Goal: Information Seeking & Learning: Compare options

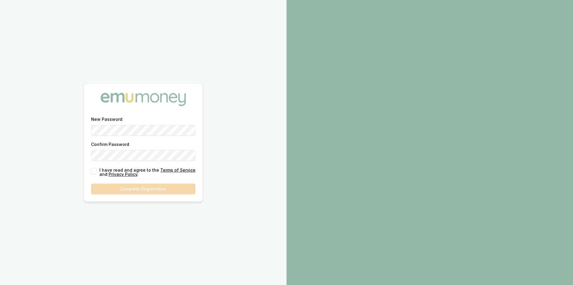
click at [108, 136] on div "New Password Confirm Password" at bounding box center [143, 137] width 105 height 45
click at [94, 169] on button "button" at bounding box center [94, 171] width 6 height 6
checkbox input "true"
click at [115, 186] on button "Complete Registration" at bounding box center [143, 188] width 105 height 11
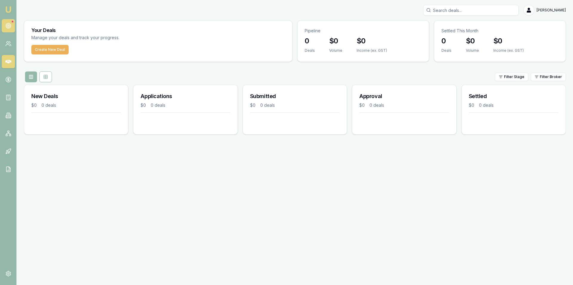
click at [13, 28] on link at bounding box center [8, 25] width 13 height 13
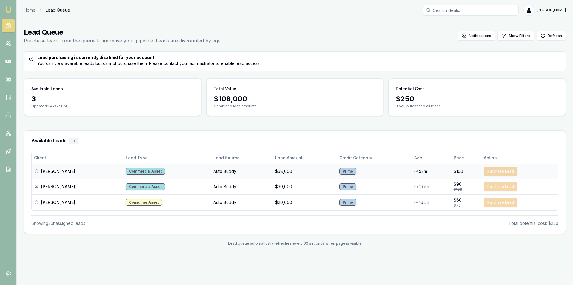
click at [132, 171] on div "Commercial Asset" at bounding box center [145, 171] width 39 height 7
click at [501, 168] on td "Purchase Lead" at bounding box center [520, 171] width 77 height 15
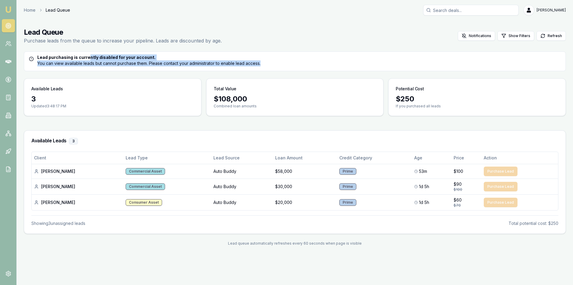
drag, startPoint x: 272, startPoint y: 66, endPoint x: 62, endPoint y: 57, distance: 210.2
click at [62, 57] on div "Lead purchasing is currently disabled for your account. You can view available …" at bounding box center [295, 61] width 542 height 20
click at [5, 44] on icon at bounding box center [8, 44] width 6 height 6
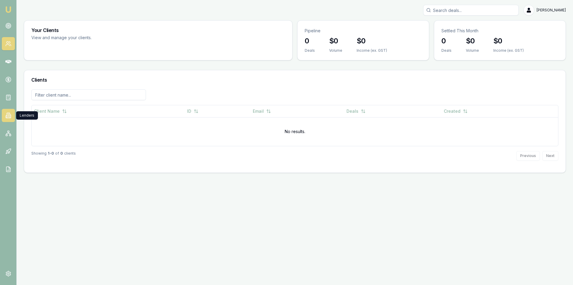
click at [7, 116] on icon at bounding box center [8, 115] width 3 height 5
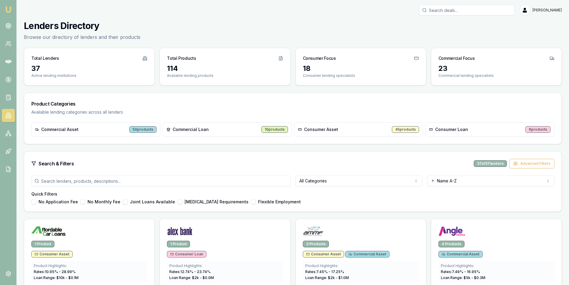
scroll to position [60, 0]
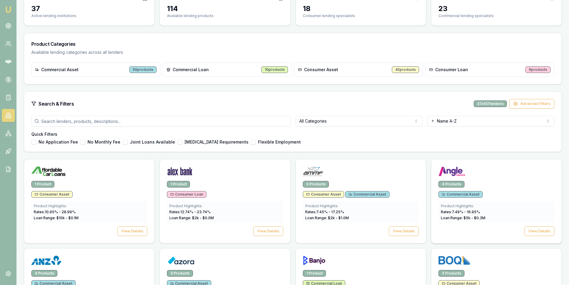
click at [456, 181] on div "4 Products" at bounding box center [451, 184] width 26 height 7
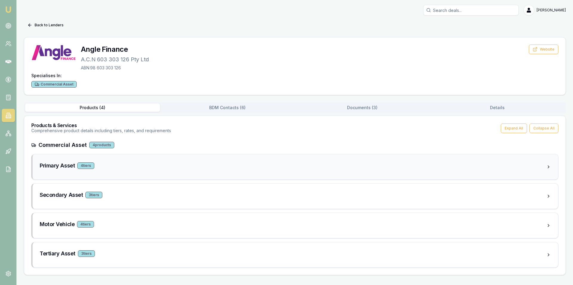
click at [547, 165] on icon at bounding box center [549, 166] width 5 height 5
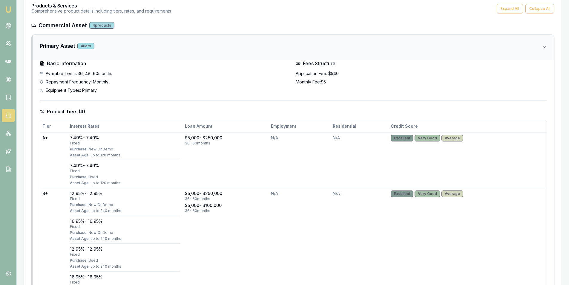
scroll to position [90, 0]
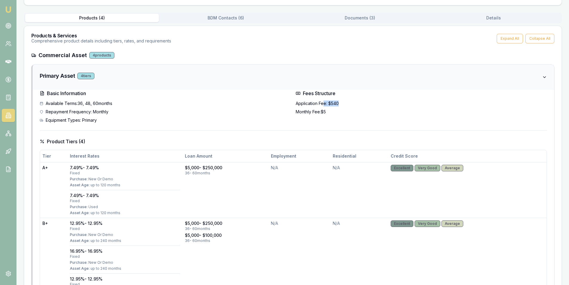
drag, startPoint x: 330, startPoint y: 102, endPoint x: 323, endPoint y: 101, distance: 7.8
click at [323, 101] on div "Application Fee: $540" at bounding box center [421, 103] width 251 height 6
click at [333, 115] on div "Fees Structure Application Fee: $540 Monthly Fee: $5" at bounding box center [421, 106] width 251 height 33
drag, startPoint x: 336, startPoint y: 111, endPoint x: 319, endPoint y: 108, distance: 17.5
click at [319, 108] on div "Application Fee: $540 Monthly Fee: $5" at bounding box center [421, 107] width 251 height 14
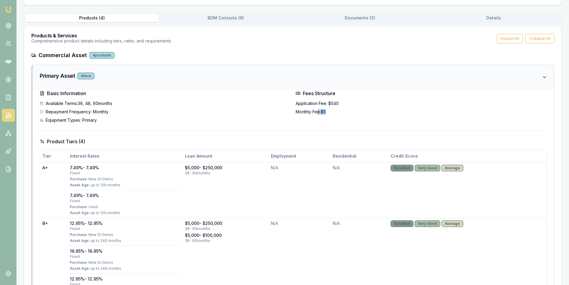
click at [354, 107] on div "Application Fee: $540 Monthly Fee: $5" at bounding box center [421, 107] width 251 height 14
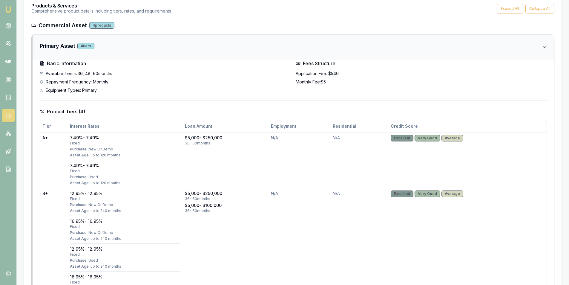
scroll to position [0, 0]
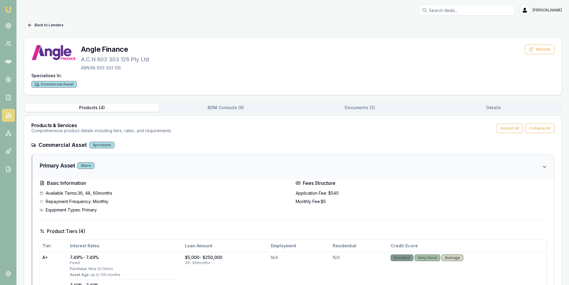
click at [32, 25] on icon at bounding box center [29, 25] width 5 height 5
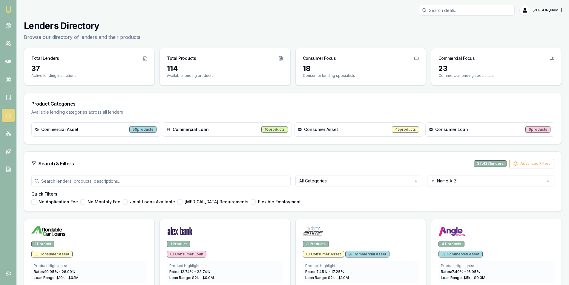
scroll to position [60, 0]
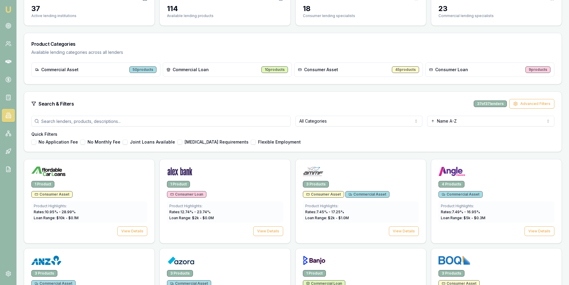
click at [35, 142] on button "No Application Fee" at bounding box center [33, 141] width 5 height 5
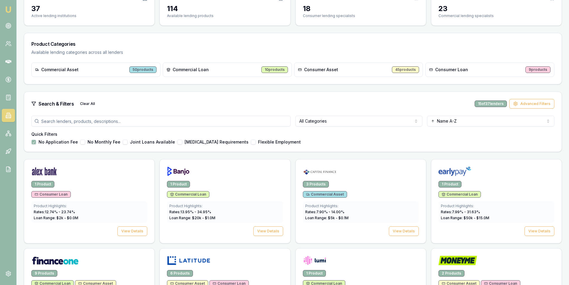
click at [35, 142] on button "No Application Fee" at bounding box center [33, 141] width 5 height 5
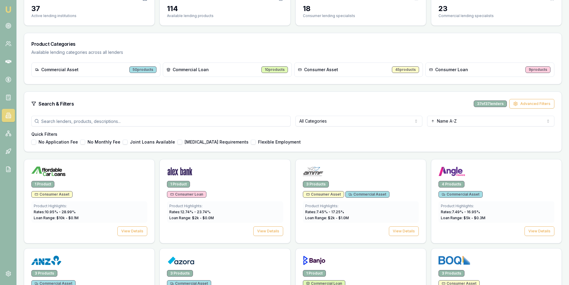
click at [177, 144] on button "[MEDICAL_DATA] Requirements" at bounding box center [179, 141] width 5 height 5
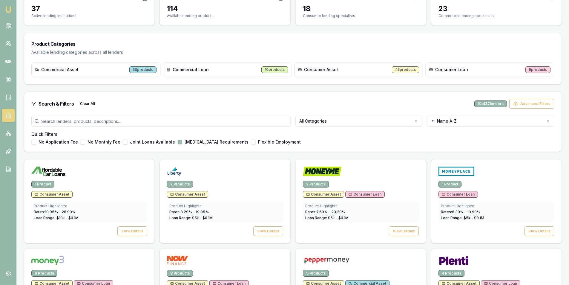
click at [177, 144] on button "[MEDICAL_DATA] Requirements" at bounding box center [179, 141] width 5 height 5
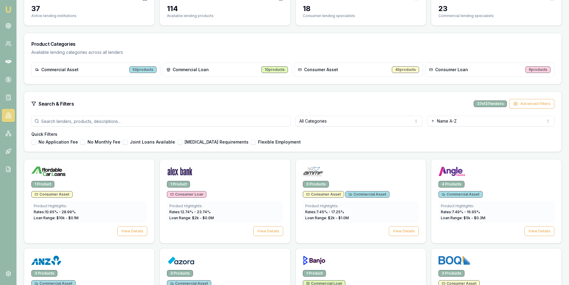
click at [177, 144] on button "[MEDICAL_DATA] Requirements" at bounding box center [179, 141] width 5 height 5
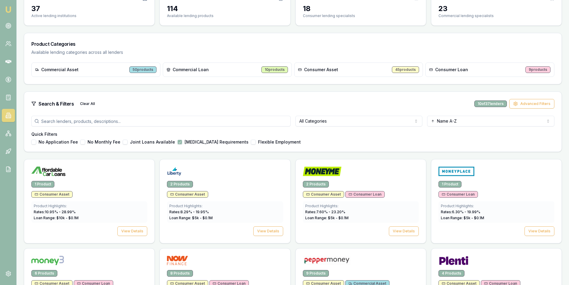
click at [177, 144] on button "[MEDICAL_DATA] Requirements" at bounding box center [179, 141] width 5 height 5
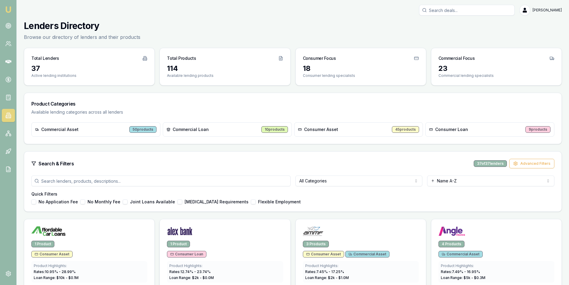
scroll to position [90, 0]
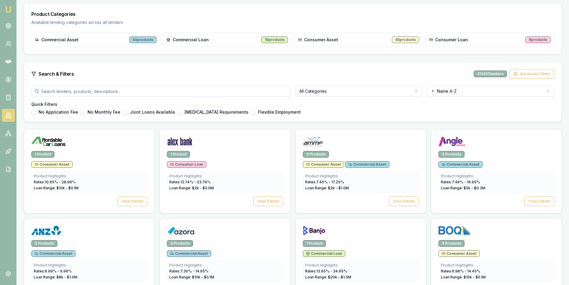
click at [251, 112] on button "Flexible Employment" at bounding box center [253, 112] width 5 height 5
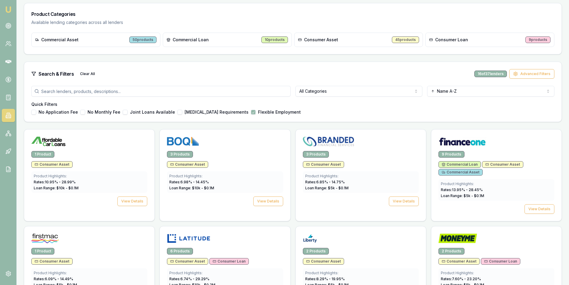
click at [251, 112] on button "Flexible Employment" at bounding box center [253, 112] width 5 height 5
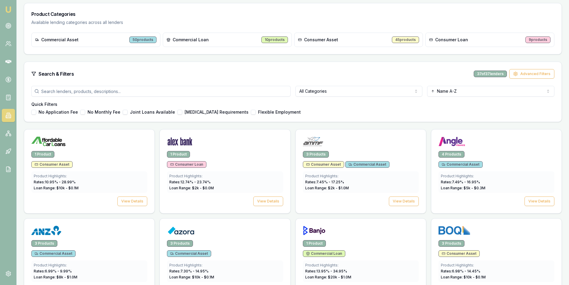
click at [35, 114] on button "No Application Fee" at bounding box center [33, 112] width 5 height 5
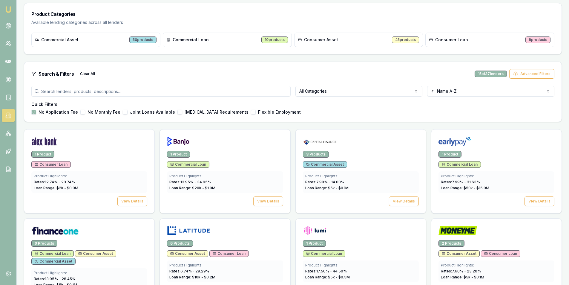
click at [83, 113] on button "No Monthly Fee" at bounding box center [82, 112] width 5 height 5
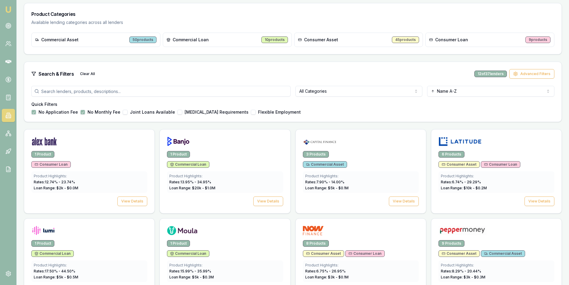
click at [83, 113] on button "No Monthly Fee" at bounding box center [82, 112] width 5 height 5
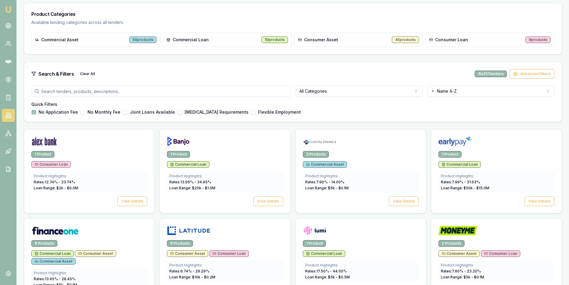
click at [36, 111] on button "No Application Fee" at bounding box center [33, 112] width 5 height 5
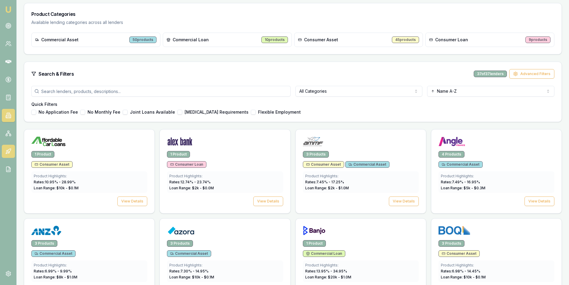
click at [8, 149] on icon at bounding box center [8, 151] width 6 height 6
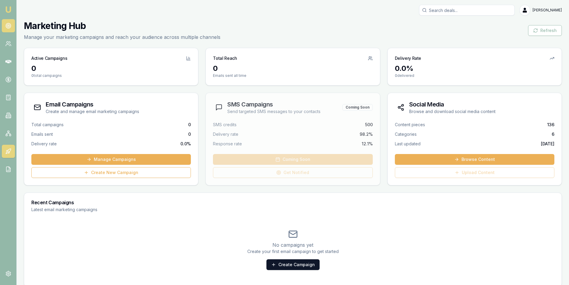
click at [6, 21] on link at bounding box center [8, 25] width 13 height 13
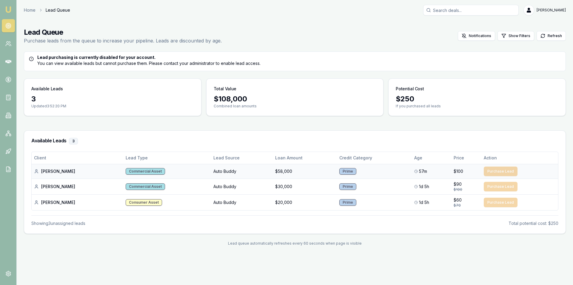
click at [211, 171] on td "Auto Buddy" at bounding box center [242, 171] width 62 height 15
click at [493, 174] on td "Purchase Lead" at bounding box center [520, 171] width 77 height 15
click at [46, 173] on div "[PERSON_NAME]" at bounding box center [77, 171] width 87 height 6
click at [37, 172] on icon at bounding box center [36, 171] width 5 height 5
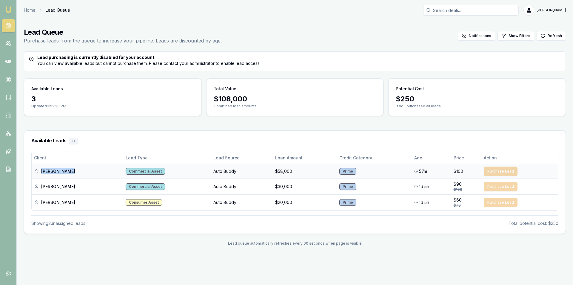
click at [37, 172] on icon at bounding box center [36, 171] width 5 height 5
click at [31, 15] on div "Home Lead Queue Alex Mastroianni" at bounding box center [295, 10] width 542 height 11
click at [30, 9] on link "Home" at bounding box center [30, 10] width 12 height 6
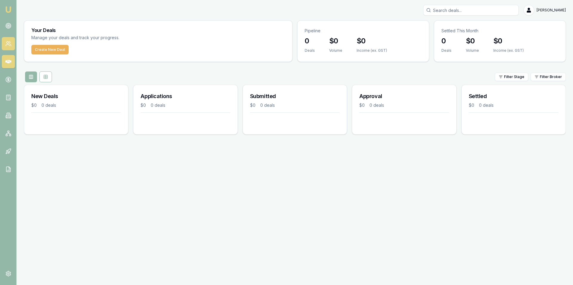
click at [10, 46] on icon at bounding box center [8, 44] width 6 height 6
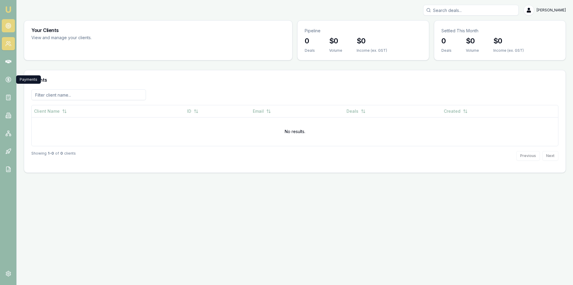
click at [9, 25] on icon at bounding box center [8, 26] width 6 height 6
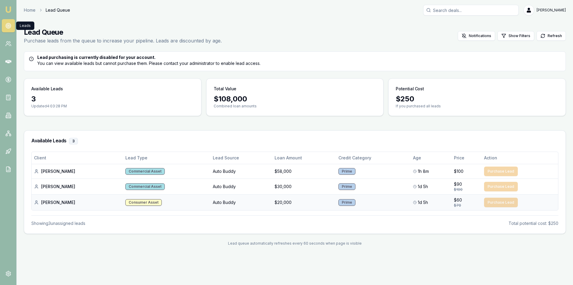
click at [477, 207] on td "$60 $70" at bounding box center [467, 202] width 30 height 16
click at [469, 194] on td "$60 $70" at bounding box center [467, 202] width 30 height 16
click at [469, 188] on div "$100" at bounding box center [466, 189] width 25 height 5
click at [470, 173] on div "$100" at bounding box center [466, 171] width 25 height 6
click at [55, 169] on div "[PERSON_NAME]" at bounding box center [77, 171] width 87 height 6
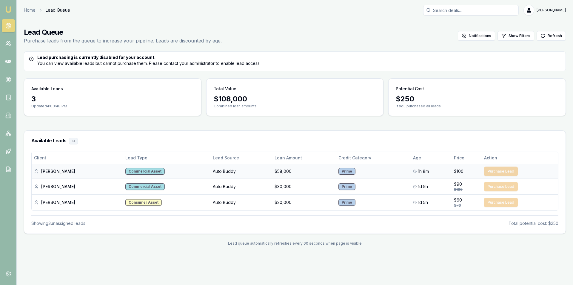
click at [35, 170] on icon at bounding box center [36, 171] width 5 height 5
click at [14, 28] on link at bounding box center [8, 25] width 13 height 13
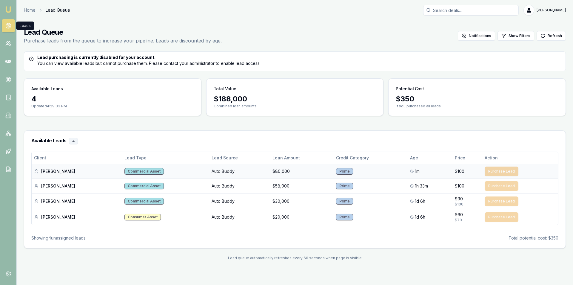
click at [127, 174] on div "Commercial Asset" at bounding box center [144, 171] width 39 height 7
click at [489, 168] on td "Purchase Lead" at bounding box center [521, 171] width 76 height 15
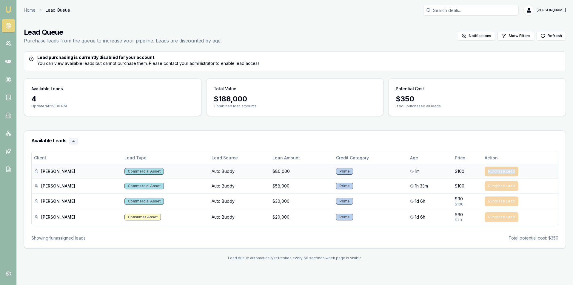
click at [336, 171] on div "Prime" at bounding box center [344, 171] width 17 height 7
click at [431, 162] on th "Age" at bounding box center [430, 158] width 45 height 12
click at [479, 164] on td "$100" at bounding box center [468, 171] width 30 height 15
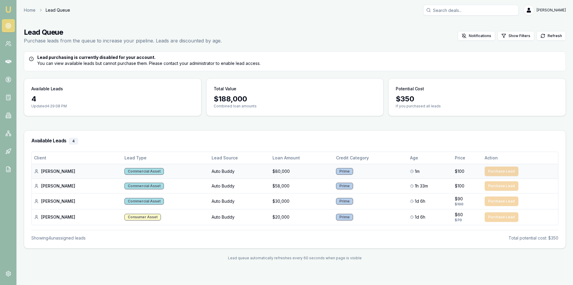
click at [479, 164] on td "$100" at bounding box center [468, 171] width 30 height 15
click at [483, 166] on td "Purchase Lead" at bounding box center [521, 171] width 76 height 15
click at [270, 167] on td "$80,000" at bounding box center [302, 171] width 64 height 15
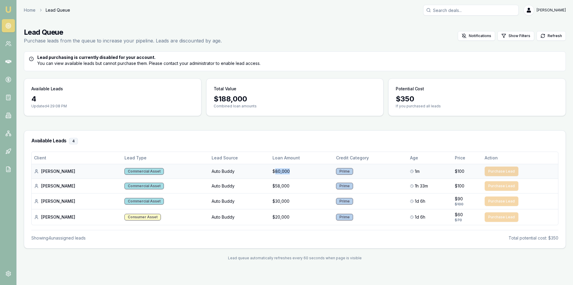
click at [176, 168] on td "Commercial Asset" at bounding box center [165, 171] width 87 height 15
click at [141, 178] on td "Commercial Asset" at bounding box center [165, 171] width 87 height 15
click at [254, 173] on td "Auto Buddy" at bounding box center [239, 171] width 61 height 15
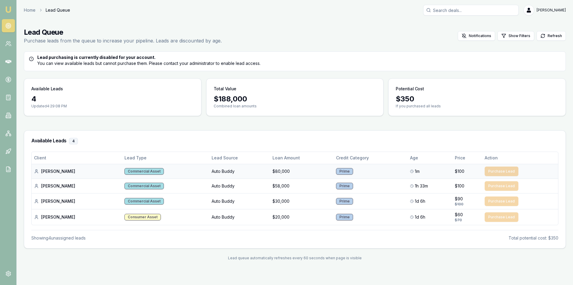
click at [254, 173] on td "Auto Buddy" at bounding box center [239, 171] width 61 height 15
drag, startPoint x: 372, startPoint y: 162, endPoint x: 387, endPoint y: 162, distance: 15.2
click at [387, 162] on th "Credit Category" at bounding box center [371, 158] width 74 height 12
drag, startPoint x: 445, startPoint y: 163, endPoint x: 527, endPoint y: 163, distance: 82.1
click at [461, 163] on tr "Client Lead Type Lead Source Loan Amount Credit Category Age Price Action" at bounding box center [295, 158] width 527 height 12
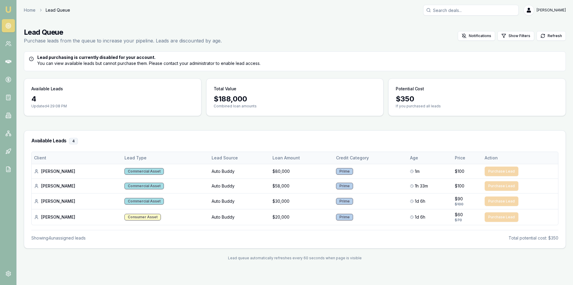
click at [527, 163] on th "Action" at bounding box center [521, 158] width 76 height 12
drag, startPoint x: 511, startPoint y: 176, endPoint x: 148, endPoint y: 165, distance: 363.1
click at [148, 165] on tr "Rohan W. Commercial Asset Auto Buddy $80,000 Prime 1m $100 Purchase Lead" at bounding box center [295, 171] width 527 height 15
click at [244, 116] on main "Lead Queue Purchase leads from the queue to increase your pipeline. Leads are d…" at bounding box center [295, 143] width 557 height 247
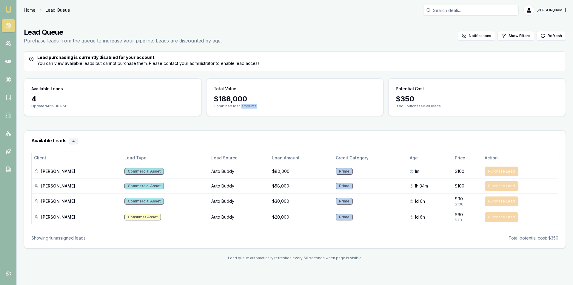
click at [26, 12] on link "Home" at bounding box center [30, 10] width 12 height 6
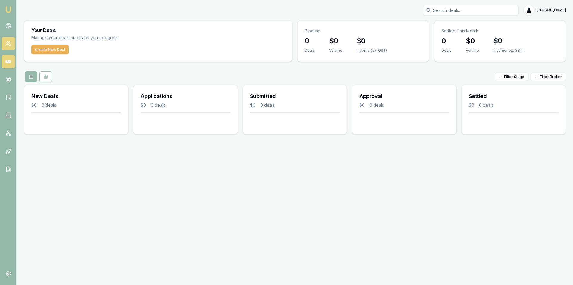
click at [10, 47] on link at bounding box center [8, 43] width 13 height 13
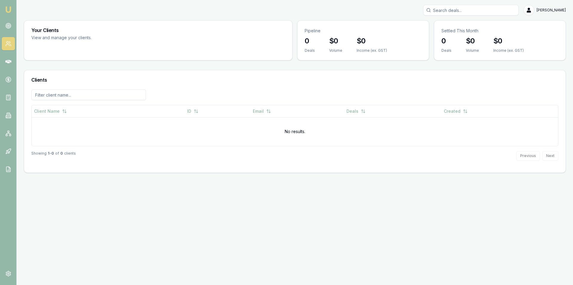
drag, startPoint x: 498, startPoint y: 41, endPoint x: 573, endPoint y: 42, distance: 75.0
click at [569, 42] on main "Your Clients View and manage your clients. Pipeline 0 Deals $0 Volume $0 Income…" at bounding box center [295, 96] width 557 height 152
click at [528, 36] on div "Settled This Month" at bounding box center [500, 29] width 131 height 16
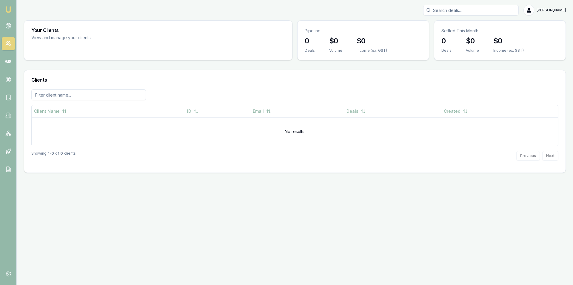
click at [528, 36] on div "Settled This Month" at bounding box center [500, 29] width 131 height 16
click at [13, 100] on link at bounding box center [8, 97] width 13 height 13
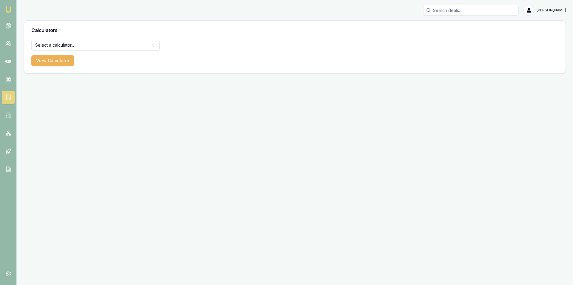
click at [99, 46] on html "Emu Broker Alex Mastroianni Toggle Menu Calculators Select a calculator... Fina…" at bounding box center [286, 142] width 573 height 285
select select "lender-match"
click at [66, 64] on button "View Calculator" at bounding box center [52, 60] width 43 height 11
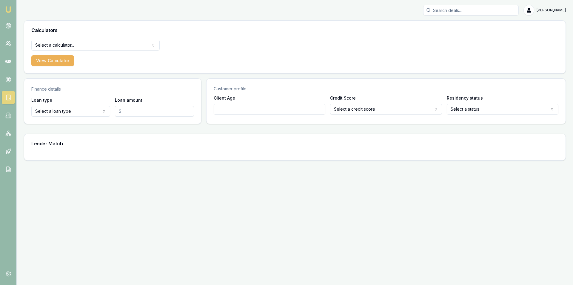
click at [136, 114] on input "Loan amount" at bounding box center [154, 111] width 79 height 11
type input "$15,000.00"
click at [260, 102] on div "Client Age" at bounding box center [270, 104] width 112 height 20
click at [263, 108] on input "Client Age" at bounding box center [270, 109] width 112 height 11
type input "25"
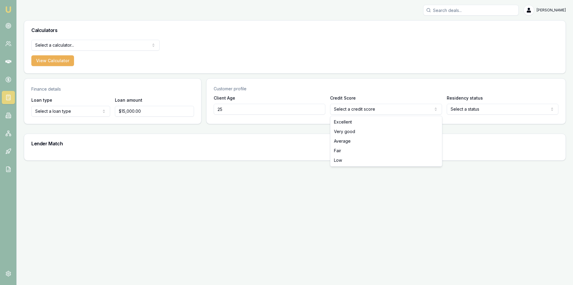
click at [367, 113] on html "Emu Broker Alex Mastroianni Toggle Menu Calculators Select a calculator... Fina…" at bounding box center [286, 142] width 573 height 285
select select "AVERAGE"
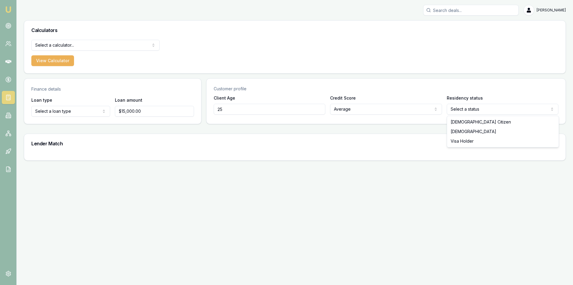
click at [452, 106] on html "Emu Broker Alex Mastroianni Toggle Menu Calculators Select a calculator... Fina…" at bounding box center [286, 142] width 573 height 285
select select "AUSTRALIAN_CITIZEN"
click at [68, 40] on html "Emu Broker Alex Mastroianni Toggle Menu Calculators Select a calculator... Fina…" at bounding box center [286, 142] width 573 height 285
click at [69, 49] on html "Emu Broker Alex Mastroianni Toggle Menu Calculators Finance Quote Finance Quote…" at bounding box center [286, 142] width 573 height 285
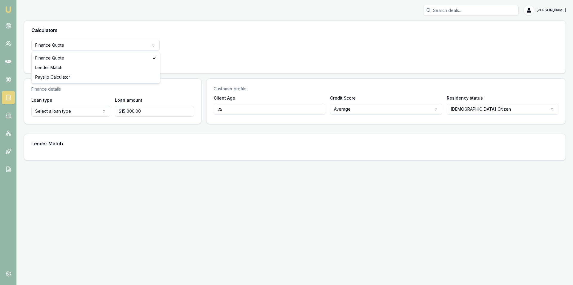
select select "lender-match"
click at [56, 62] on button "View Calculator" at bounding box center [52, 60] width 43 height 11
click at [58, 61] on button "View Calculator" at bounding box center [52, 60] width 43 height 11
click at [447, 4] on div "Alex Mastroianni Toggle Menu Calculators Lender Match Finance Quote Lender Matc…" at bounding box center [286, 82] width 573 height 165
click at [458, 14] on input "Search deals" at bounding box center [472, 10] width 96 height 11
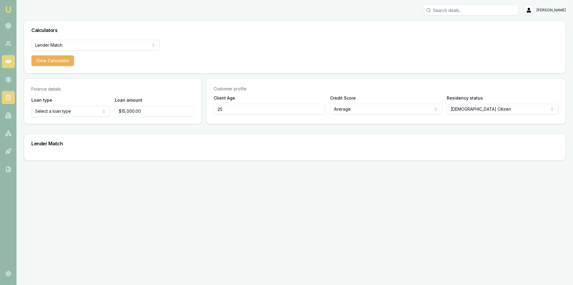
click at [8, 62] on icon at bounding box center [8, 62] width 6 height 4
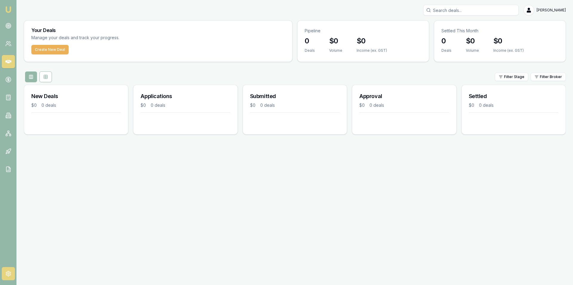
click at [7, 275] on icon at bounding box center [8, 273] width 4 height 5
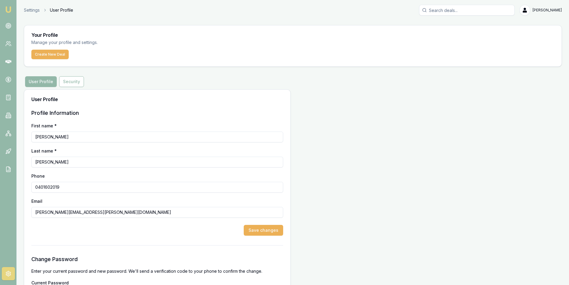
click at [82, 183] on input "0401602019" at bounding box center [157, 187] width 252 height 11
click at [82, 80] on button "Security" at bounding box center [71, 81] width 25 height 11
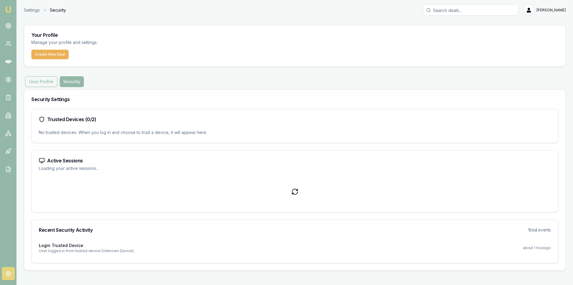
click at [47, 78] on button "User Profile" at bounding box center [41, 81] width 32 height 11
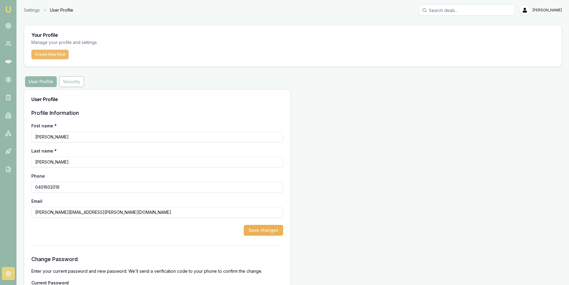
click at [51, 54] on button "Create New Deal" at bounding box center [49, 55] width 37 height 10
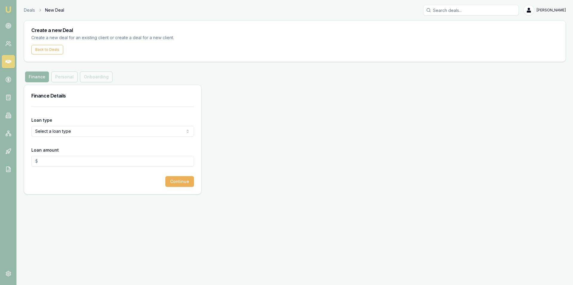
click at [70, 129] on html "Emu Broker Deals New Deal Alex Mastroianni Toggle Menu Create a new Deal Create…" at bounding box center [286, 142] width 573 height 285
click at [84, 118] on html "Emu Broker Deals New Deal Alex Mastroianni Toggle Menu Create a new Deal Create…" at bounding box center [286, 142] width 573 height 285
click at [8, 45] on icon at bounding box center [8, 44] width 6 height 6
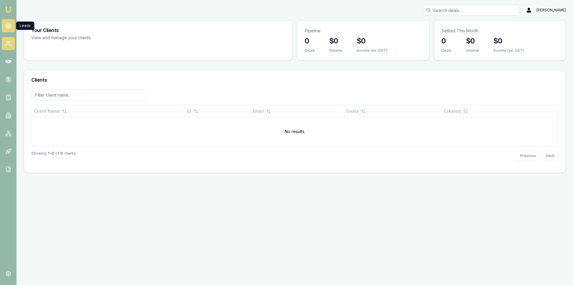
click at [8, 23] on circle at bounding box center [8, 25] width 5 height 5
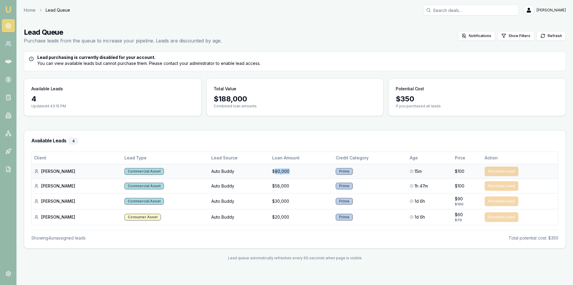
drag, startPoint x: 274, startPoint y: 170, endPoint x: 259, endPoint y: 171, distance: 14.7
click at [270, 171] on td "$80,000" at bounding box center [301, 171] width 63 height 15
copy td "80,000"
click at [17, 45] on main "Lead Queue Purchase leads from the queue to increase your pipeline. Leads are d…" at bounding box center [295, 143] width 557 height 247
click at [8, 38] on link at bounding box center [8, 43] width 13 height 13
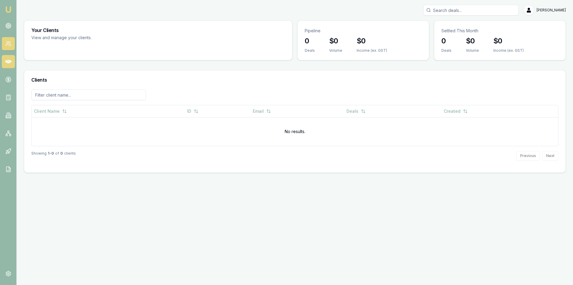
click at [8, 61] on icon at bounding box center [8, 62] width 6 height 4
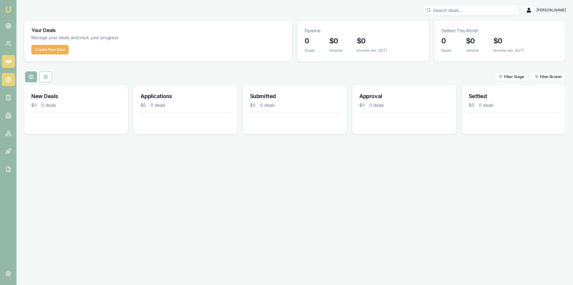
click at [8, 79] on icon at bounding box center [8, 79] width 0 height 3
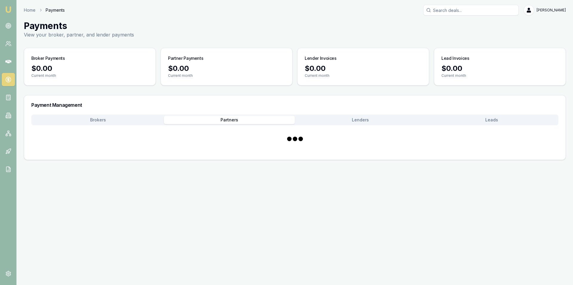
click at [253, 121] on button "Partners" at bounding box center [229, 120] width 131 height 8
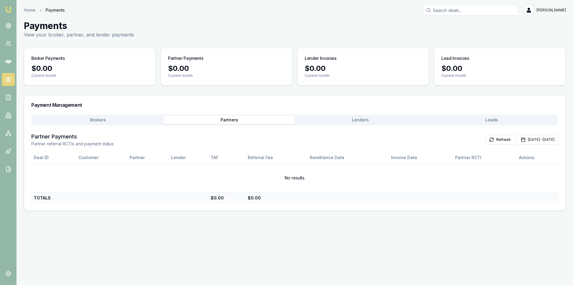
click at [379, 119] on button "Lenders" at bounding box center [360, 120] width 131 height 8
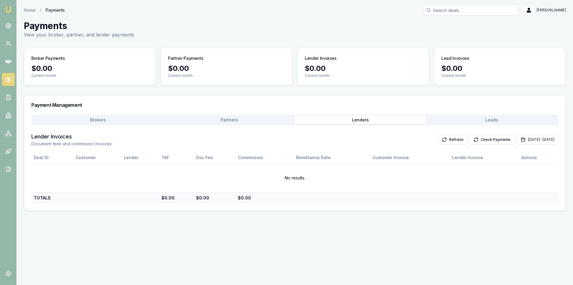
click at [470, 126] on div "Brokers Partners Lenders Leads Lender Invoices Document fees and commission inv…" at bounding box center [294, 158] width 527 height 89
click at [472, 121] on button "Leads" at bounding box center [492, 120] width 131 height 8
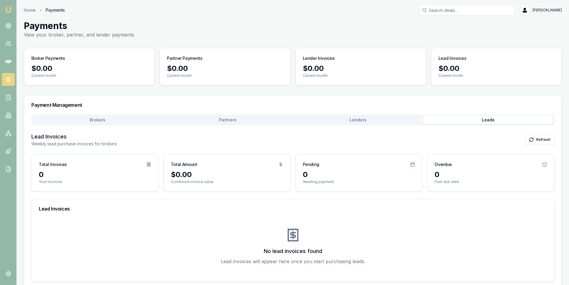
click at [295, 240] on icon at bounding box center [293, 235] width 10 height 12
click at [106, 122] on button "Brokers" at bounding box center [98, 120] width 131 height 8
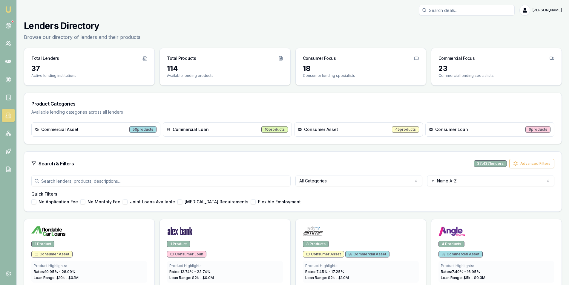
click at [400, 128] on div "45 products" at bounding box center [405, 129] width 27 height 7
click at [330, 132] on span "Consumer Asset" at bounding box center [321, 129] width 34 height 6
click at [329, 131] on span "Consumer Asset" at bounding box center [321, 129] width 34 height 6
click at [299, 129] on icon at bounding box center [300, 130] width 4 height 4
click at [326, 185] on body "Emu Broker [PERSON_NAME] Toggle Menu Lenders Directory Browse our directory of …" at bounding box center [284, 142] width 569 height 285
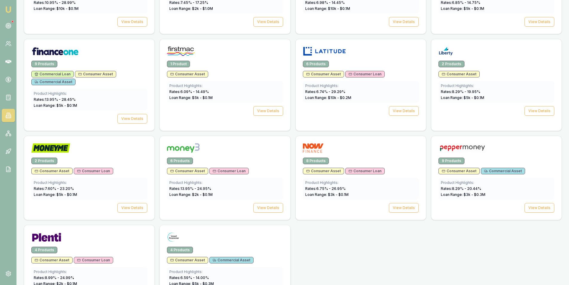
scroll to position [298, 0]
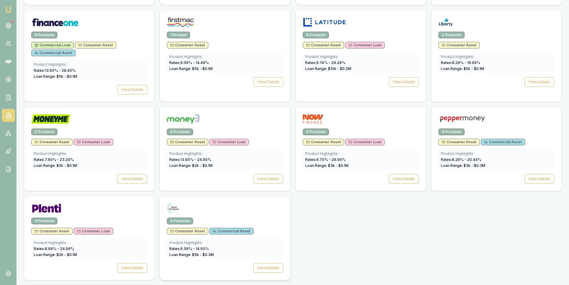
click at [194, 213] on div at bounding box center [225, 209] width 116 height 12
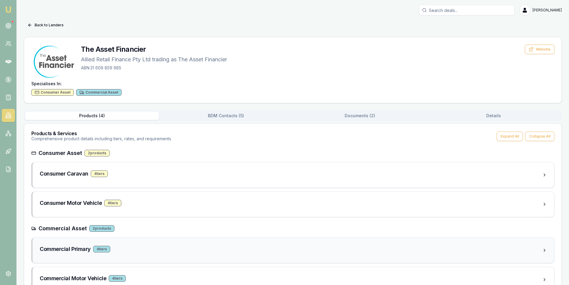
scroll to position [20, 0]
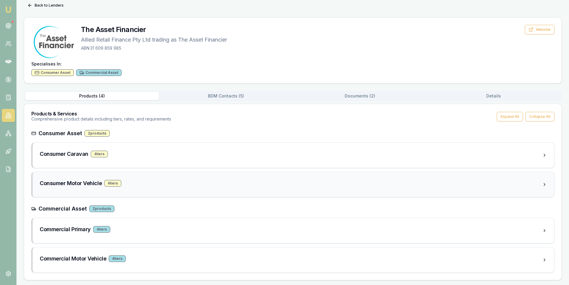
click at [116, 184] on div "4 tier s" at bounding box center [112, 183] width 17 height 7
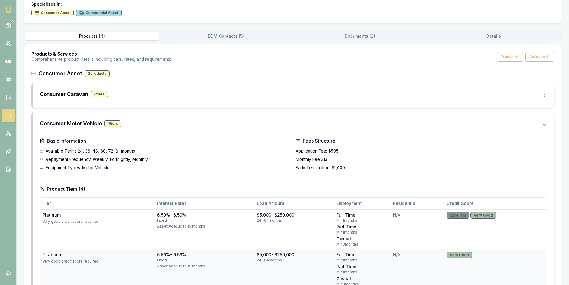
scroll to position [139, 0]
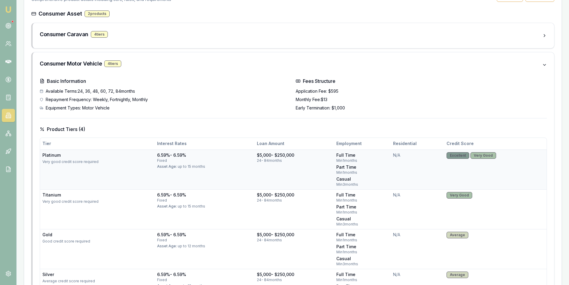
click at [74, 155] on div "Platinum" at bounding box center [97, 155] width 110 height 6
click at [52, 155] on div "Platinum" at bounding box center [97, 155] width 110 height 6
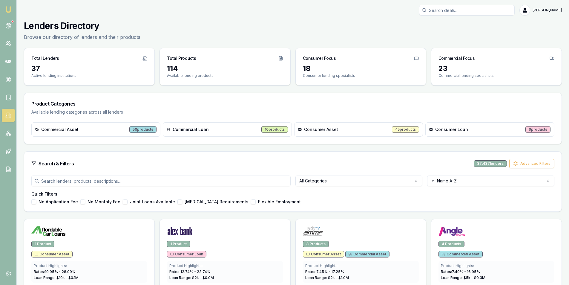
click at [82, 183] on input "search" at bounding box center [160, 180] width 259 height 11
type input "n"
click at [97, 200] on label "No Monthly Fee" at bounding box center [104, 202] width 33 height 4
click at [85, 200] on button "No Monthly Fee" at bounding box center [82, 201] width 5 height 5
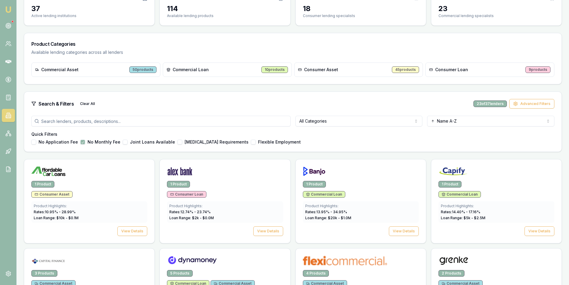
scroll to position [90, 0]
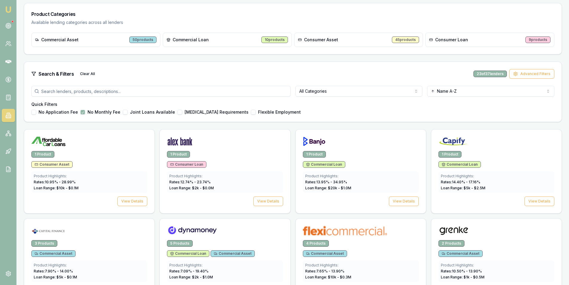
click at [97, 112] on label "No Monthly Fee" at bounding box center [104, 112] width 33 height 4
click at [85, 112] on button "No Monthly Fee" at bounding box center [82, 112] width 5 height 5
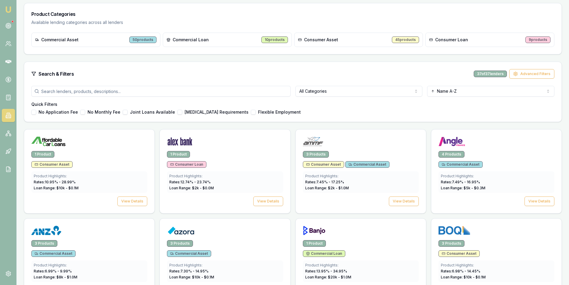
click at [98, 112] on label "No Monthly Fee" at bounding box center [104, 112] width 33 height 4
click at [85, 112] on button "No Monthly Fee" at bounding box center [82, 112] width 5 height 5
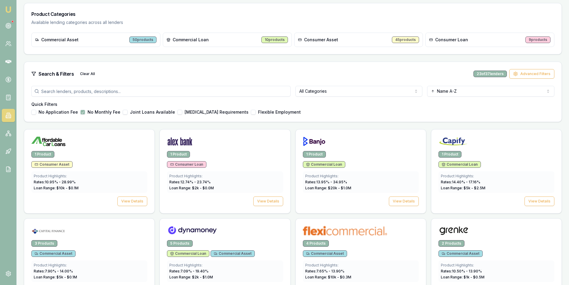
click at [98, 112] on label "No Monthly Fee" at bounding box center [104, 112] width 33 height 4
click at [85, 112] on button "No Monthly Fee" at bounding box center [82, 112] width 5 height 5
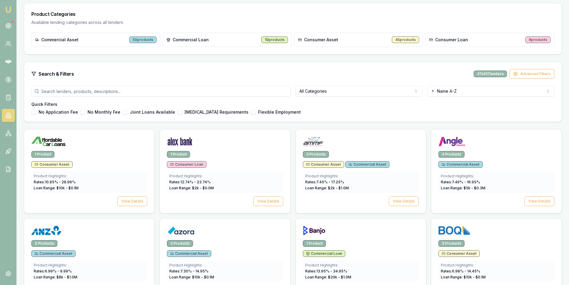
click at [322, 90] on html "Emu Broker [PERSON_NAME] Toggle Menu Lenders Directory Browse our directory of …" at bounding box center [284, 52] width 569 height 285
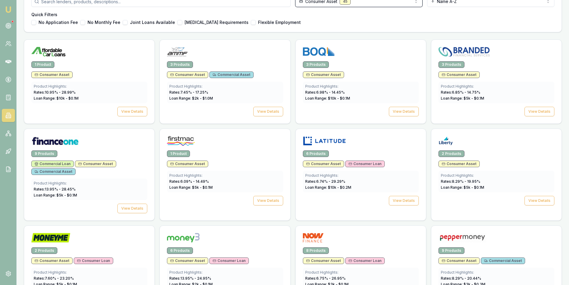
scroll to position [298, 0]
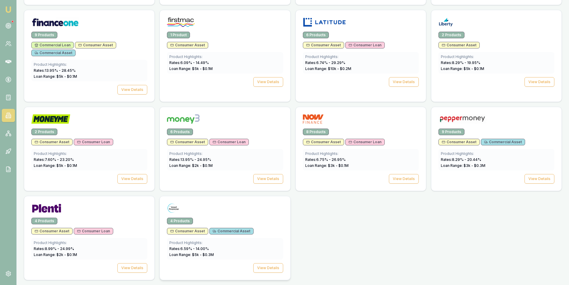
click at [226, 221] on div "4 Products" at bounding box center [225, 220] width 116 height 7
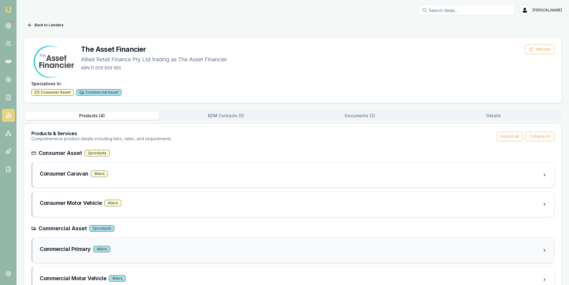
scroll to position [20, 0]
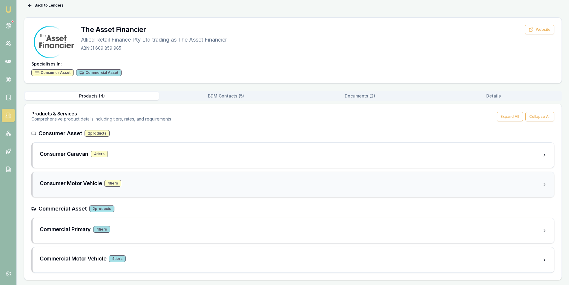
drag, startPoint x: 112, startPoint y: 186, endPoint x: 115, endPoint y: 185, distance: 3.4
click at [112, 185] on div "4 tier s" at bounding box center [112, 183] width 17 height 7
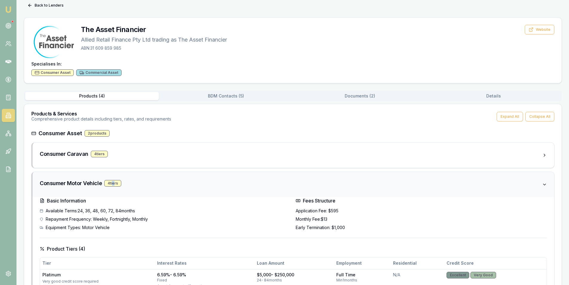
click at [115, 185] on div "4 tier s" at bounding box center [112, 183] width 17 height 7
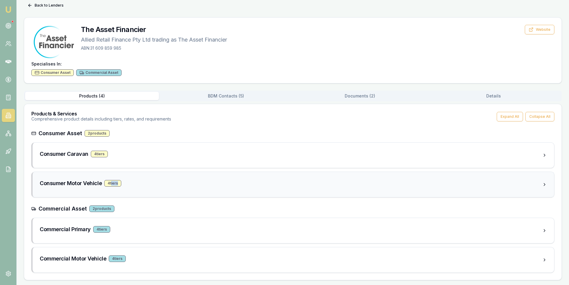
click at [115, 185] on div "4 tier s" at bounding box center [112, 183] width 17 height 7
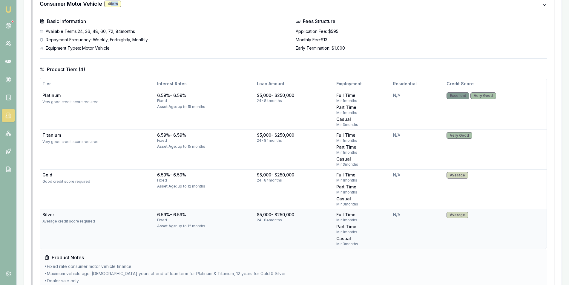
scroll to position [169, 0]
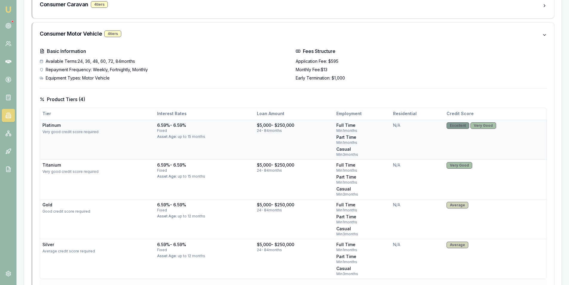
click at [272, 150] on td "$5,000 - $250,000 24 - 84 months" at bounding box center [293, 140] width 79 height 40
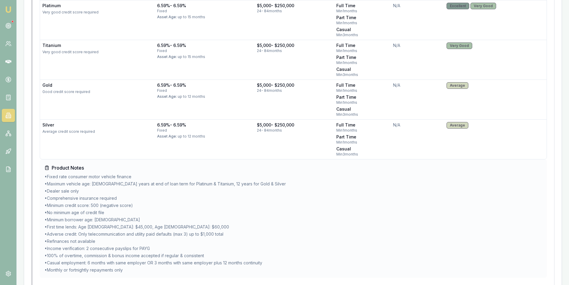
scroll to position [384, 0]
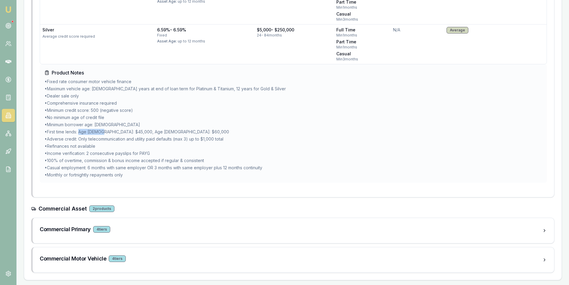
drag, startPoint x: 82, startPoint y: 131, endPoint x: 102, endPoint y: 130, distance: 20.9
click at [102, 130] on li "• First time lends: Age [DEMOGRAPHIC_DATA]: $45,000, Age [DEMOGRAPHIC_DATA]: $6…" at bounding box center [294, 132] width 498 height 6
drag, startPoint x: 125, startPoint y: 131, endPoint x: 251, endPoint y: 105, distance: 129.3
click at [153, 131] on li "• First time lends: Age [DEMOGRAPHIC_DATA]: $45,000, Age [DEMOGRAPHIC_DATA]: $6…" at bounding box center [294, 132] width 498 height 6
click at [253, 104] on li "• Comprehensive insurance required" at bounding box center [294, 103] width 498 height 6
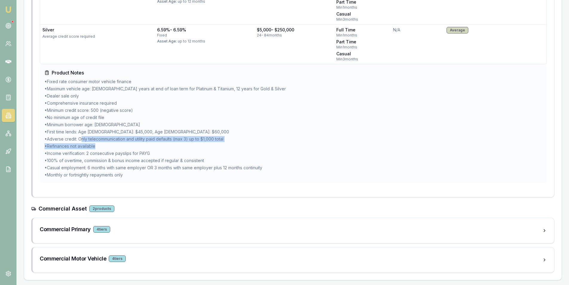
drag, startPoint x: 82, startPoint y: 139, endPoint x: 193, endPoint y: 143, distance: 111.2
click at [193, 143] on ul "• Fixed rate consumer motor vehicle finance • Maximum vehicle age: [DEMOGRAPHIC…" at bounding box center [294, 128] width 498 height 99
drag, startPoint x: 205, startPoint y: 139, endPoint x: 247, endPoint y: 141, distance: 41.8
click at [247, 141] on li "• Adverse credit: Only telecommunication and utility paid defaults (max 3) up t…" at bounding box center [294, 139] width 498 height 6
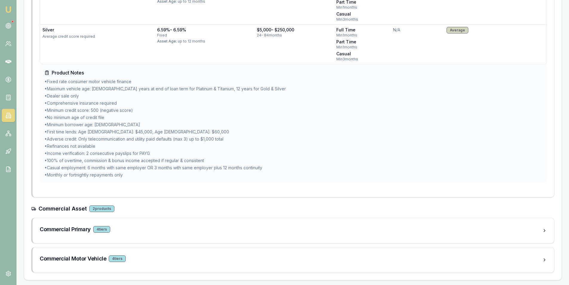
click at [99, 146] on li "• Refinances not available" at bounding box center [294, 146] width 498 height 6
drag, startPoint x: 48, startPoint y: 153, endPoint x: 164, endPoint y: 152, distance: 116.2
click at [164, 152] on li "• Income verification: 2 consecutive payslips for PAYG" at bounding box center [294, 153] width 498 height 6
click at [184, 149] on ul "• Fixed rate consumer motor vehicle finance • Maximum vehicle age: [DEMOGRAPHIC…" at bounding box center [294, 128] width 498 height 99
drag, startPoint x: 49, startPoint y: 161, endPoint x: 211, endPoint y: 157, distance: 162.2
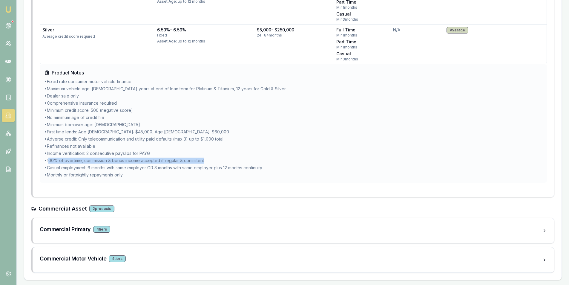
click at [211, 157] on li "• 100% of overtime, commission & bonus income accepted if regular & consistent" at bounding box center [294, 160] width 498 height 6
click at [231, 184] on div "Basic Information Available Terms: 24, 36, 48, 60, 72, 84 months Repayment Freq…" at bounding box center [294, 15] width 522 height 364
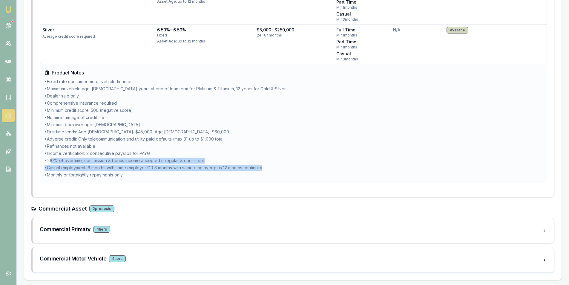
drag, startPoint x: 271, startPoint y: 169, endPoint x: 51, endPoint y: 161, distance: 219.7
click at [51, 161] on ul "• Fixed rate consumer motor vehicle finance • Maximum vehicle age: [DEMOGRAPHIC…" at bounding box center [294, 128] width 498 height 99
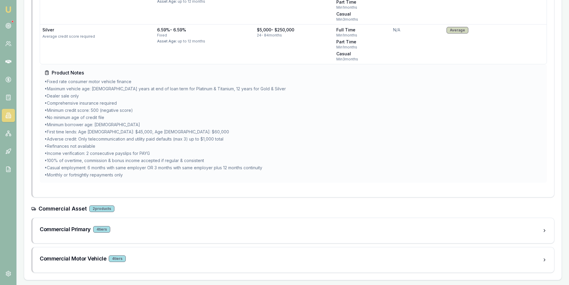
click at [314, 153] on li "• Income verification: 2 consecutive payslips for PAYG" at bounding box center [294, 153] width 498 height 6
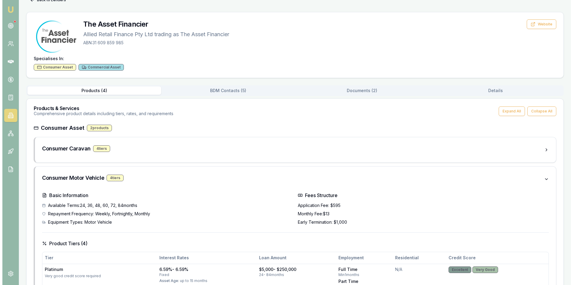
scroll to position [0, 0]
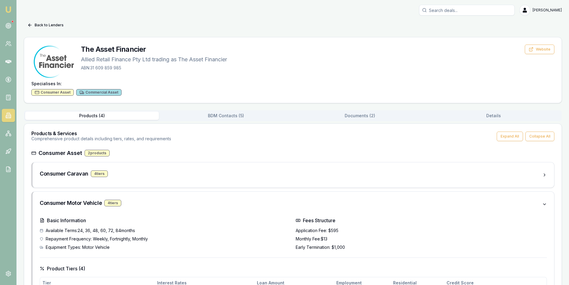
click at [197, 112] on button "BDM Contacts ( 5 )" at bounding box center [226, 115] width 134 height 8
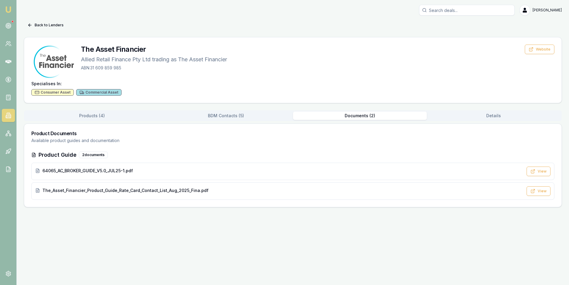
click at [334, 119] on button "Documents ( 2 )" at bounding box center [360, 115] width 134 height 8
click at [153, 191] on span "The_Asset_Financier_Product_Guide_Rate_Card_Contact_List_Aug_2025_Fina.pdf" at bounding box center [125, 190] width 166 height 6
click at [536, 194] on button "View" at bounding box center [543, 191] width 24 height 10
click at [24, 23] on main "Back to Lenders The Asset Financier Allied Retail Finance Pty Ltd trading as Th…" at bounding box center [295, 113] width 557 height 187
click at [30, 23] on icon at bounding box center [29, 25] width 5 height 5
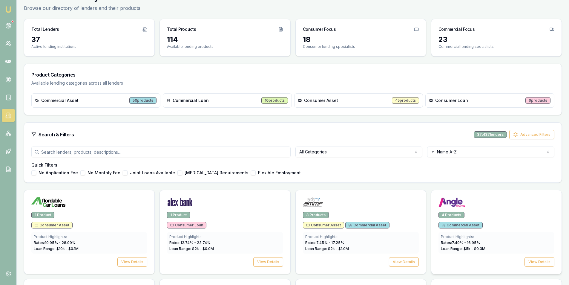
scroll to position [89, 0]
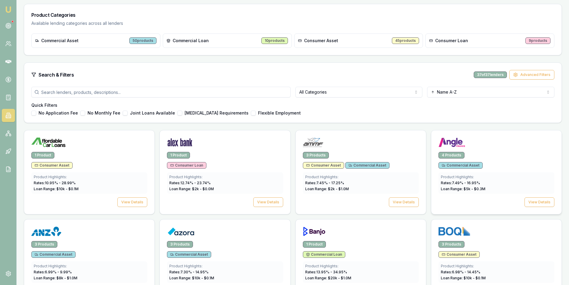
click at [492, 179] on div "Product Highlights:" at bounding box center [496, 176] width 111 height 5
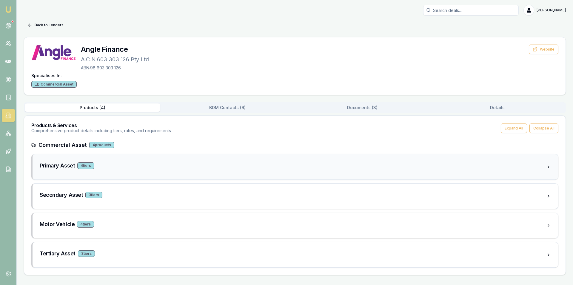
click at [104, 171] on div "Primary Asset 4 tier s" at bounding box center [293, 166] width 507 height 11
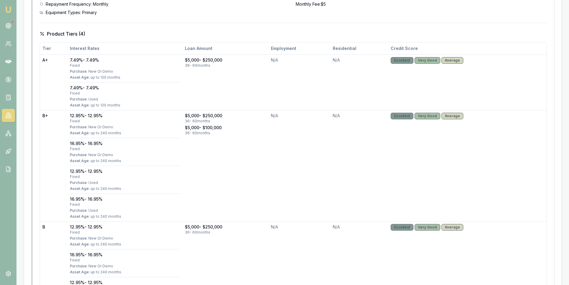
scroll to position [78, 0]
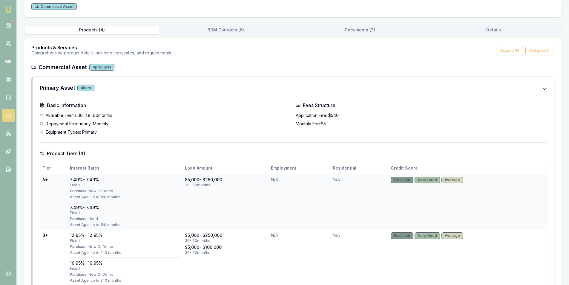
click at [50, 175] on td "A+" at bounding box center [53, 202] width 27 height 56
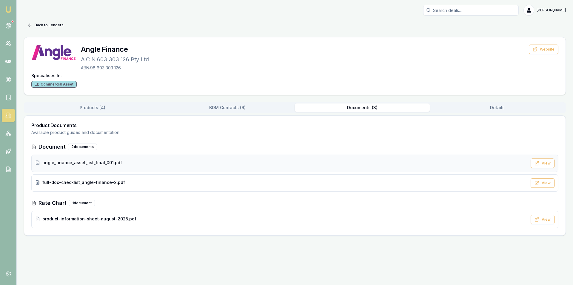
click at [99, 161] on span "angle_finance_asset_list_final_001.pdf" at bounding box center [82, 163] width 80 height 6
click at [120, 220] on span "product-information-sheet-august-2025.pdf" at bounding box center [89, 219] width 94 height 6
click at [12, 24] on link at bounding box center [8, 25] width 13 height 13
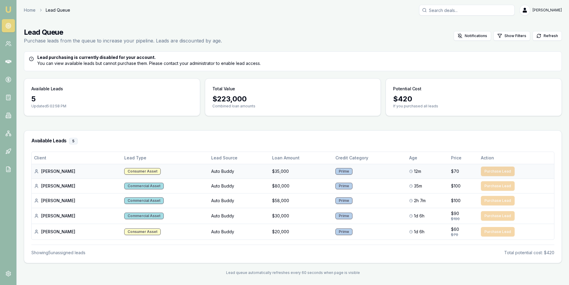
click at [335, 171] on div "Prime" at bounding box center [343, 171] width 17 height 7
click at [470, 40] on button "Notifications" at bounding box center [472, 36] width 37 height 10
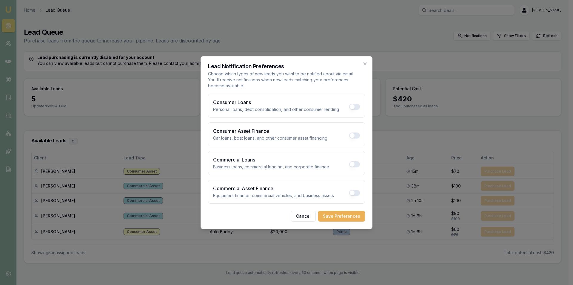
click at [357, 106] on button "Consumer Loans" at bounding box center [354, 107] width 11 height 6
checkbox input "true"
click at [357, 127] on div "Consumer Asset Finance Car loans, boat loans, and other consumer asset financing" at bounding box center [286, 134] width 157 height 24
click at [356, 131] on div "Consumer Asset Finance Car loans, boat loans, and other consumer asset financing" at bounding box center [286, 134] width 157 height 24
click at [355, 137] on button "Consumer Asset Finance" at bounding box center [354, 135] width 11 height 6
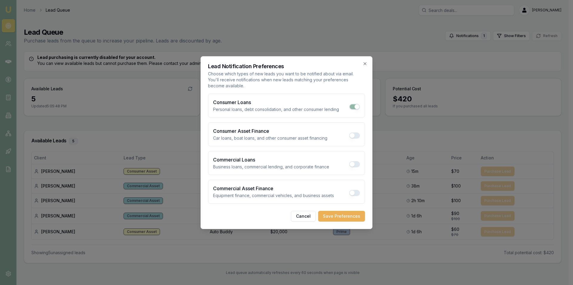
checkbox input "true"
click at [355, 169] on div "Commercial Loans Business loans, commercial lending, and corporate finance" at bounding box center [286, 163] width 157 height 24
click at [356, 190] on button "Commercial Asset Finance" at bounding box center [354, 193] width 11 height 6
checkbox input "true"
click at [356, 165] on button "Commercial Loans" at bounding box center [354, 164] width 11 height 6
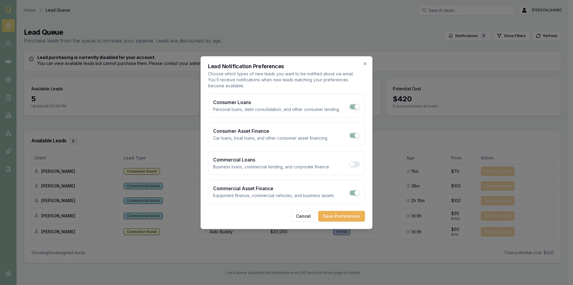
checkbox input "true"
click at [347, 216] on button "Save Preferences" at bounding box center [341, 216] width 47 height 11
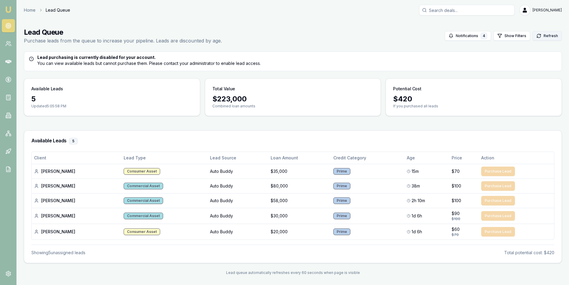
click at [552, 38] on button "Refresh" at bounding box center [547, 36] width 29 height 10
click at [28, 9] on link "Home" at bounding box center [30, 10] width 12 height 6
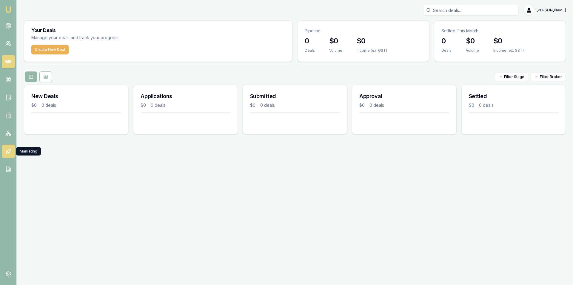
click at [8, 154] on icon at bounding box center [8, 151] width 6 height 6
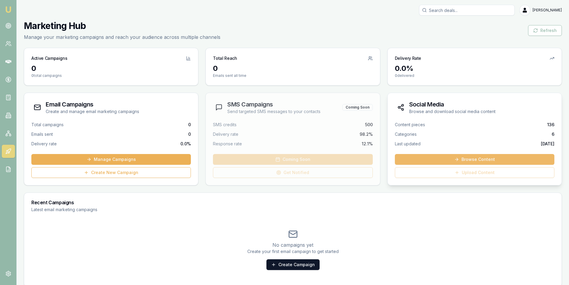
click at [459, 158] on icon at bounding box center [456, 159] width 5 height 5
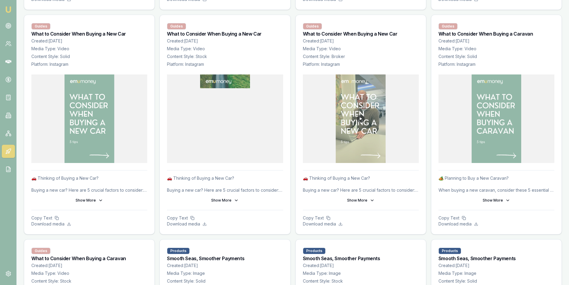
scroll to position [1284, 0]
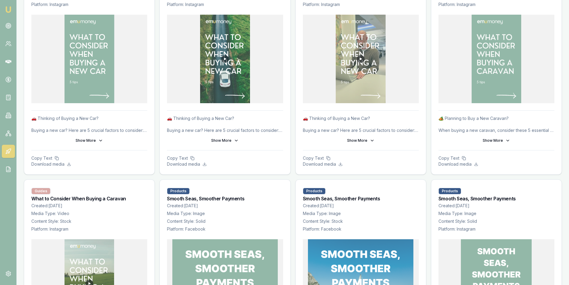
click at [225, 57] on img at bounding box center [225, 59] width 50 height 88
click at [234, 94] on img at bounding box center [225, 59] width 50 height 88
click at [219, 136] on button "Show More" at bounding box center [225, 141] width 116 height 10
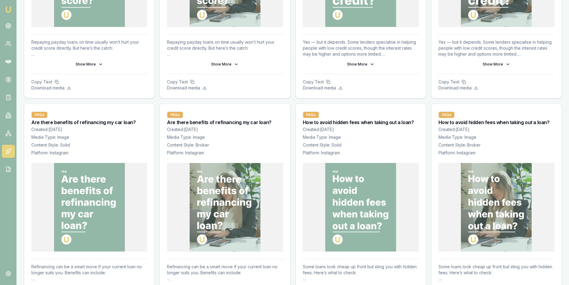
scroll to position [299, 0]
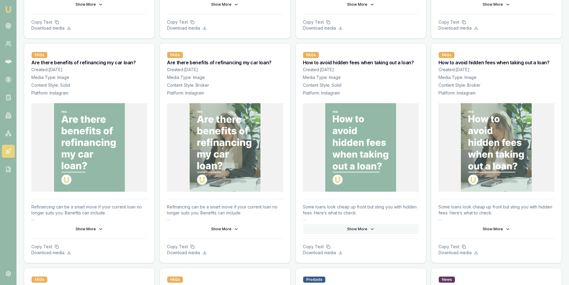
click at [364, 226] on button "Show More" at bounding box center [361, 229] width 116 height 10
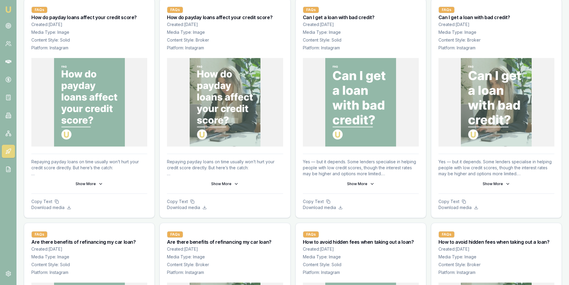
scroll to position [0, 0]
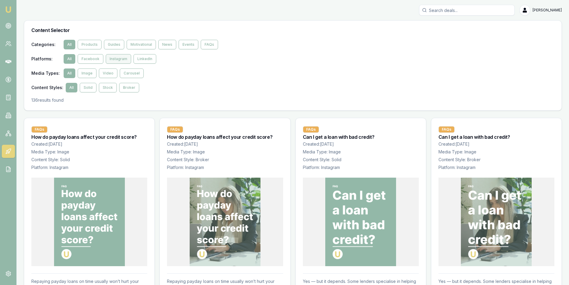
click at [118, 59] on button "Instagram" at bounding box center [118, 59] width 25 height 10
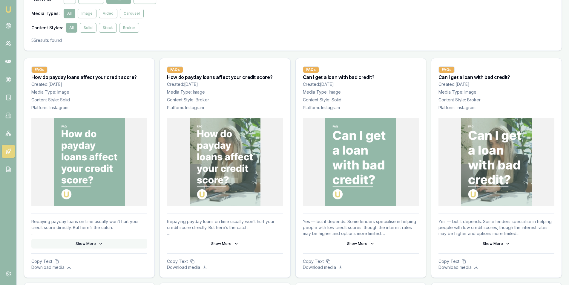
click at [88, 240] on button "Show More" at bounding box center [89, 244] width 116 height 10
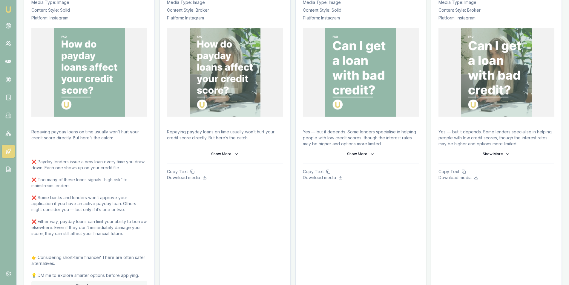
scroll to position [209, 0]
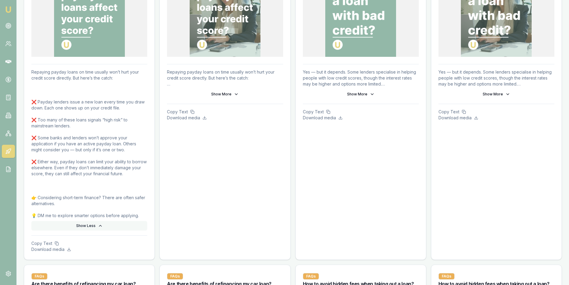
click at [94, 226] on button "Show Less" at bounding box center [89, 226] width 116 height 10
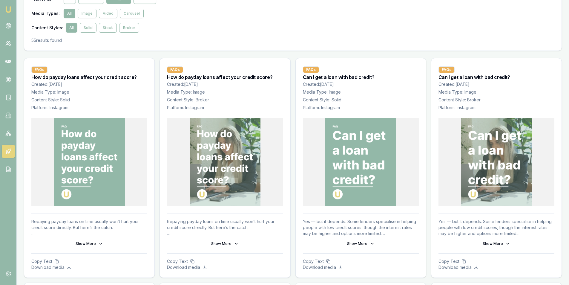
scroll to position [0, 0]
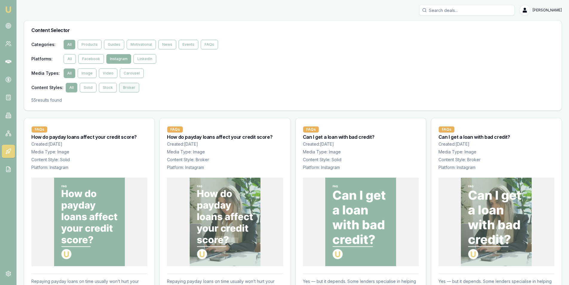
click at [125, 85] on button "Broker" at bounding box center [129, 88] width 20 height 10
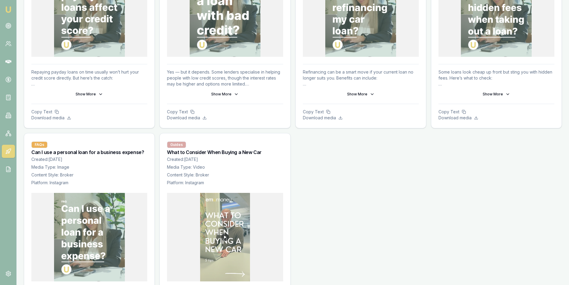
scroll to position [282, 0]
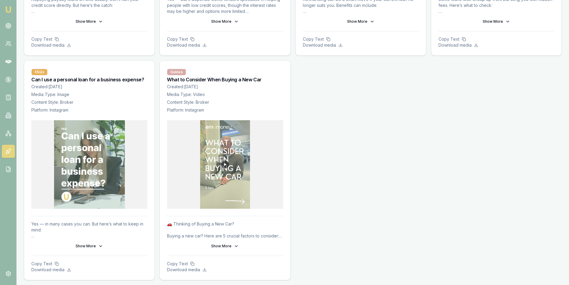
click at [224, 162] on img at bounding box center [225, 164] width 50 height 88
click at [223, 242] on button "Show More" at bounding box center [225, 246] width 116 height 10
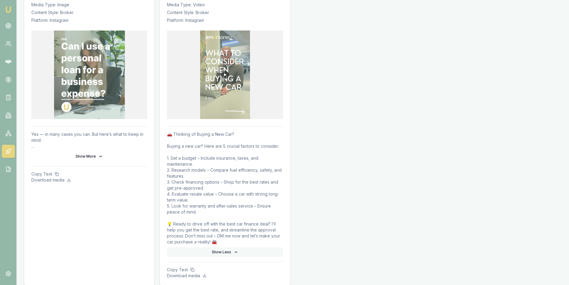
scroll to position [377, 0]
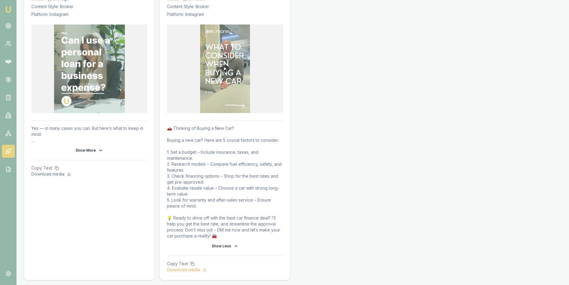
click at [193, 267] on p "Download media" at bounding box center [225, 269] width 116 height 6
click at [218, 246] on button "Show Less" at bounding box center [225, 246] width 116 height 10
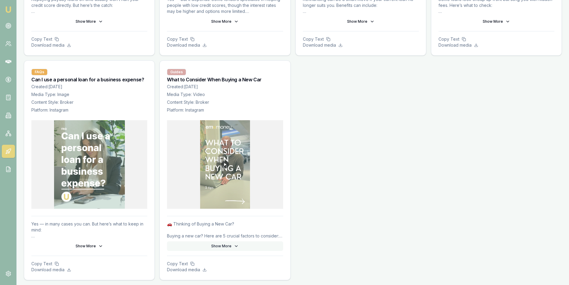
click at [218, 246] on button "Show More" at bounding box center [225, 246] width 116 height 10
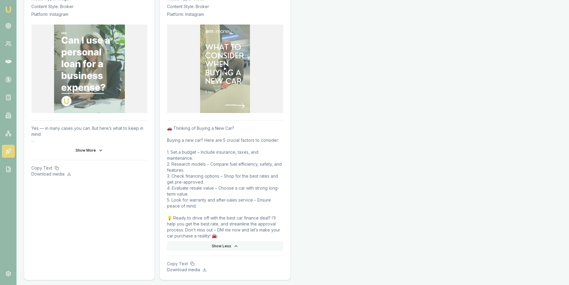
click at [218, 246] on button "Show Less" at bounding box center [225, 246] width 116 height 10
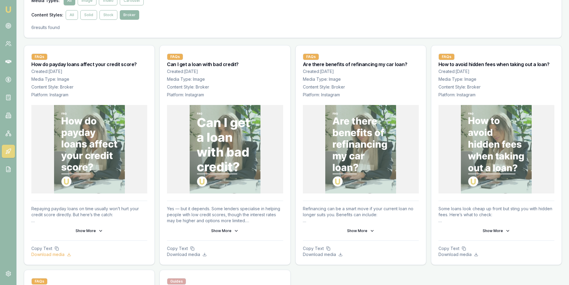
scroll to position [0, 0]
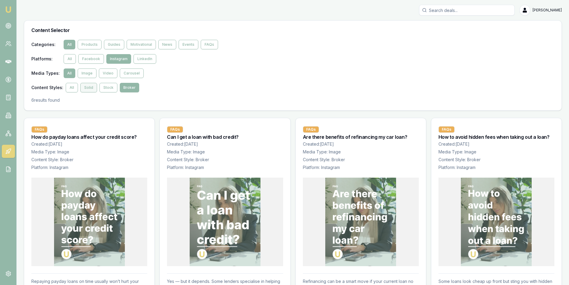
click at [89, 90] on button "Solid" at bounding box center [88, 88] width 17 height 10
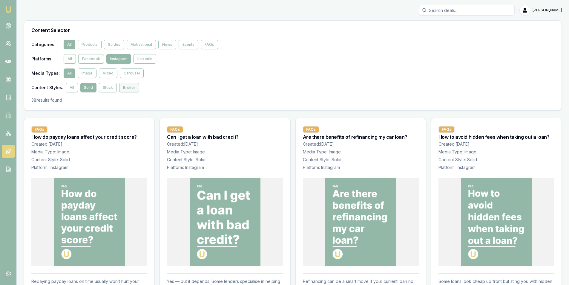
click at [131, 87] on button "Broker" at bounding box center [129, 88] width 20 height 10
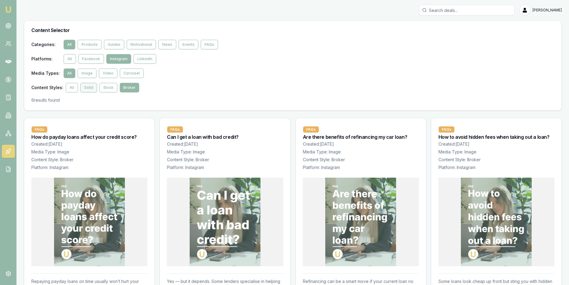
click at [89, 85] on button "Solid" at bounding box center [88, 88] width 17 height 10
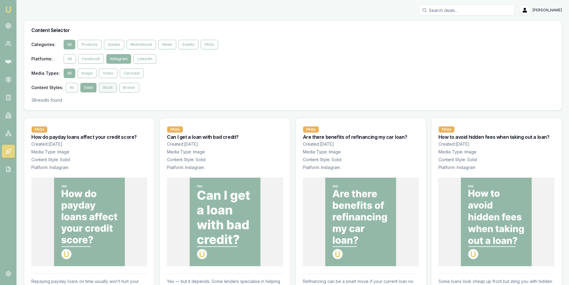
click at [103, 88] on button "Stock" at bounding box center [108, 88] width 18 height 10
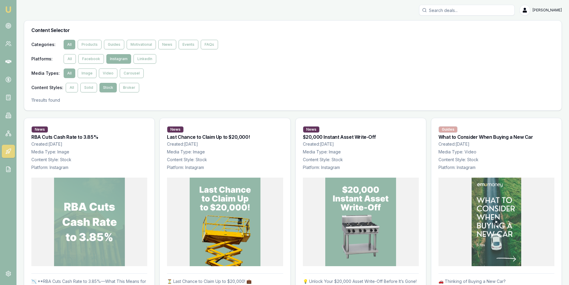
click at [494, 221] on img at bounding box center [497, 221] width 50 height 88
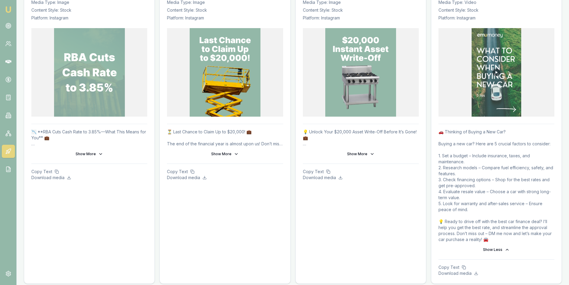
scroll to position [179, 0]
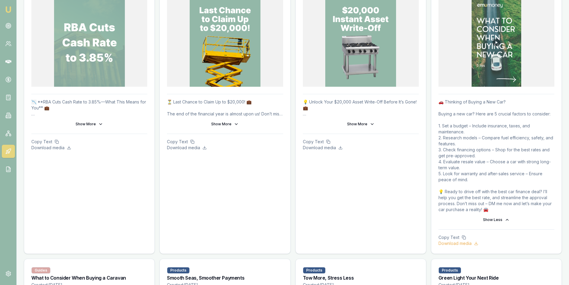
click at [472, 243] on p "Download media" at bounding box center [496, 243] width 116 height 6
click at [462, 237] on icon at bounding box center [464, 237] width 4 height 4
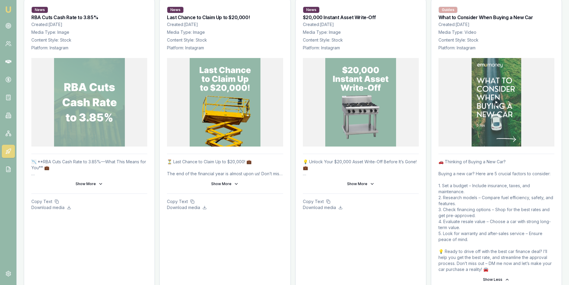
drag, startPoint x: 440, startPoint y: 161, endPoint x: 437, endPoint y: 159, distance: 3.4
click at [437, 159] on div "🚗 Thinking of Buying a New Car? Buying a new car? Here are 5 crucial factors to…" at bounding box center [496, 234] width 130 height 160
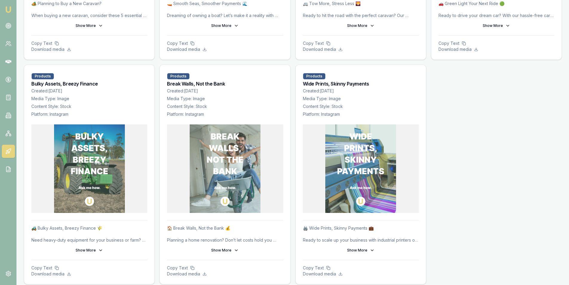
scroll to position [602, 0]
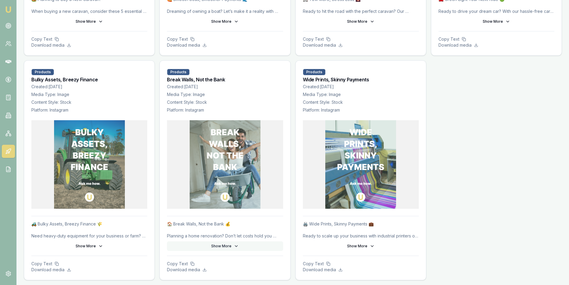
click at [227, 249] on button "Show More" at bounding box center [225, 246] width 116 height 10
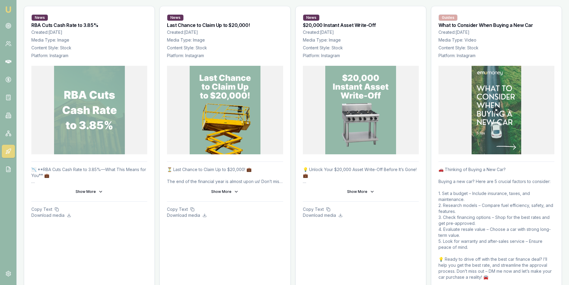
scroll to position [0, 0]
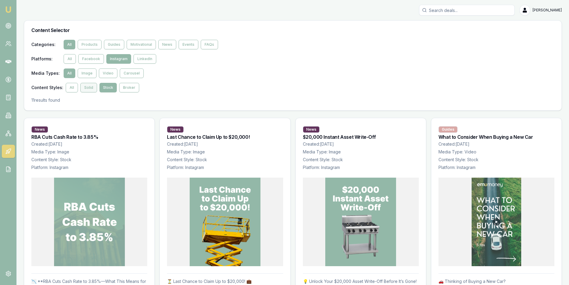
click at [84, 89] on button "Solid" at bounding box center [88, 88] width 17 height 10
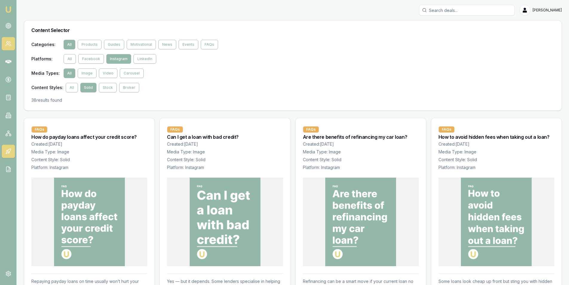
click at [13, 44] on link at bounding box center [8, 43] width 13 height 13
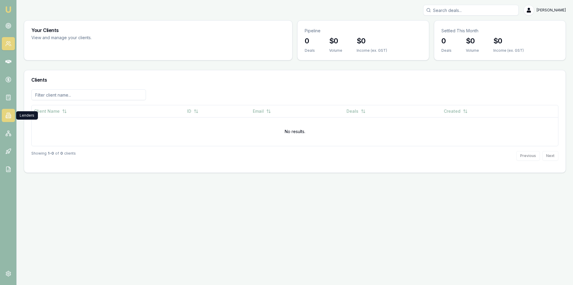
click at [11, 115] on icon at bounding box center [10, 116] width 1 height 3
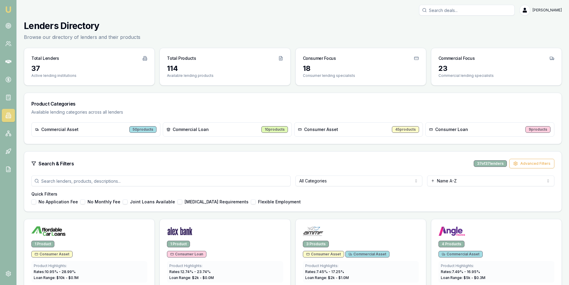
click at [33, 65] on div "37" at bounding box center [89, 69] width 116 height 10
click at [144, 57] on icon at bounding box center [145, 58] width 2 height 4
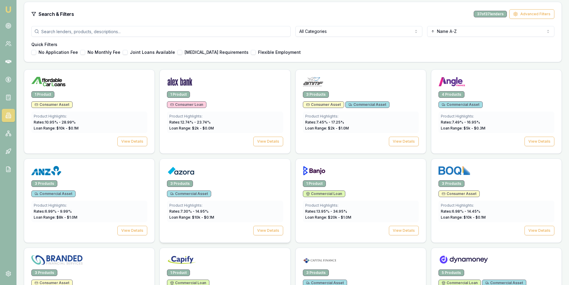
scroll to position [209, 0]
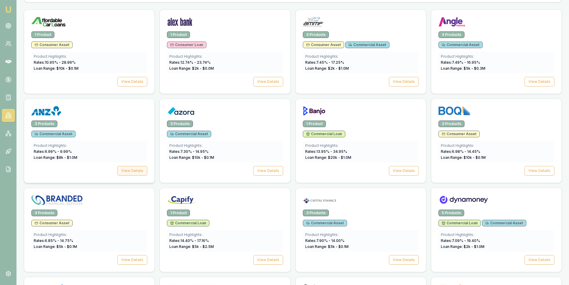
click at [147, 166] on button "View Details" at bounding box center [132, 171] width 30 height 10
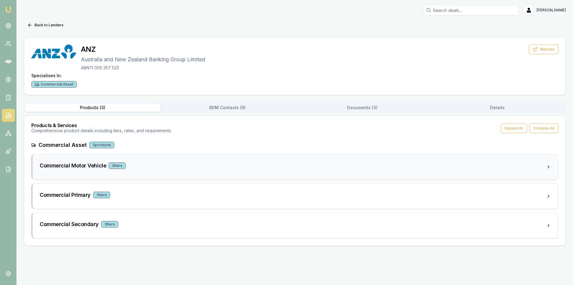
click at [143, 174] on div "Commercial Motor Vehicle 3 tier s" at bounding box center [296, 166] width 526 height 25
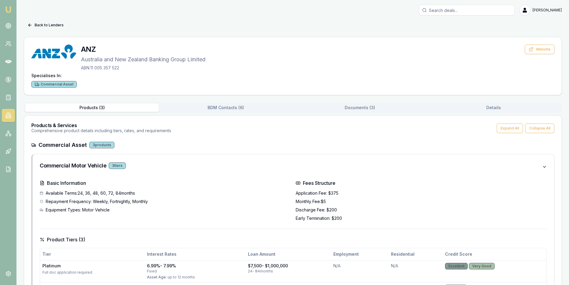
click at [354, 116] on div "Products & Services Comprehensive product details including tiers, rates, and r…" at bounding box center [292, 128] width 537 height 25
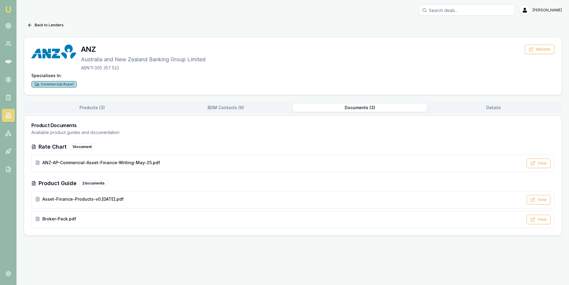
click at [356, 110] on button "Documents ( 3 )" at bounding box center [360, 107] width 134 height 8
click at [536, 217] on icon at bounding box center [537, 219] width 5 height 5
click at [28, 25] on icon at bounding box center [29, 25] width 3 height 0
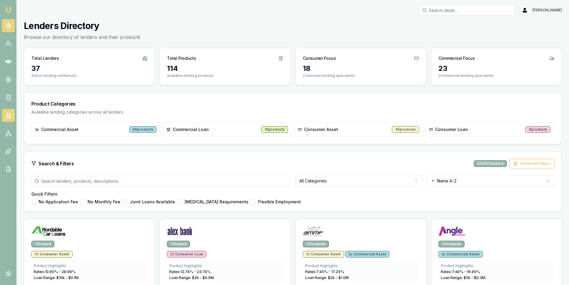
click at [7, 30] on link at bounding box center [8, 25] width 13 height 13
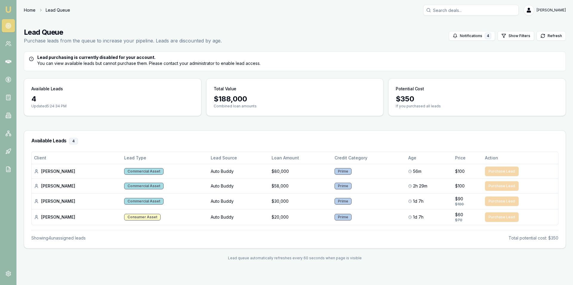
click at [28, 11] on link "Home" at bounding box center [30, 10] width 12 height 6
